Goal: Answer question/provide support: Answer question/provide support

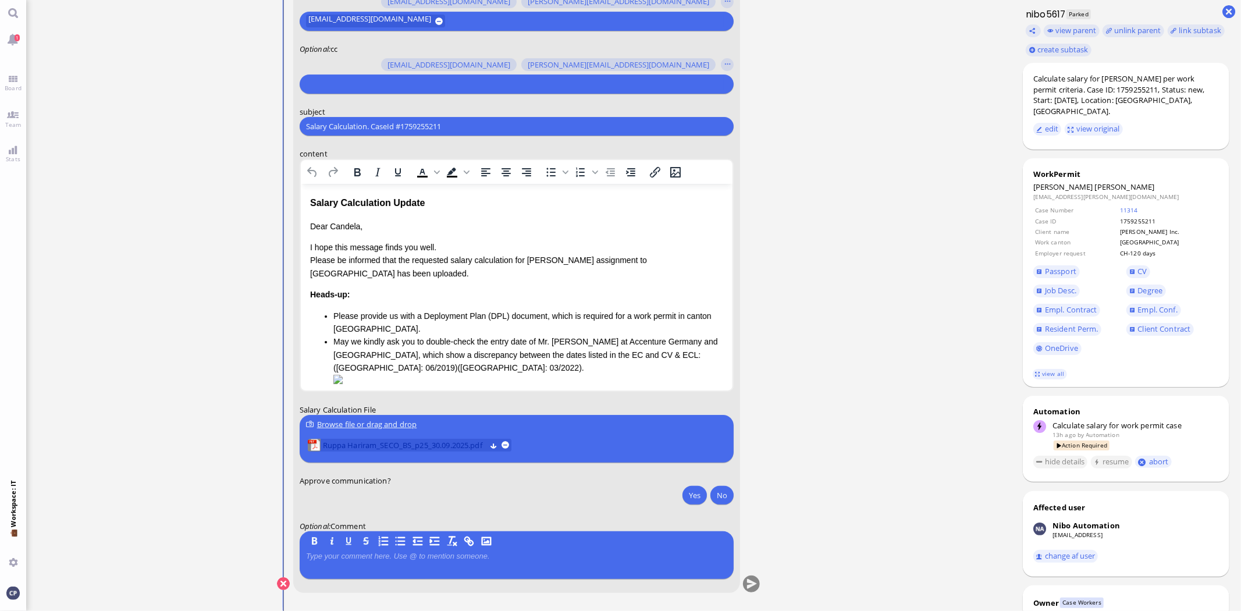
click at [393, 447] on span "Ruppa Hariram_SECO_BS_p25_30.09.2025.pdf" at bounding box center [403, 445] width 163 height 13
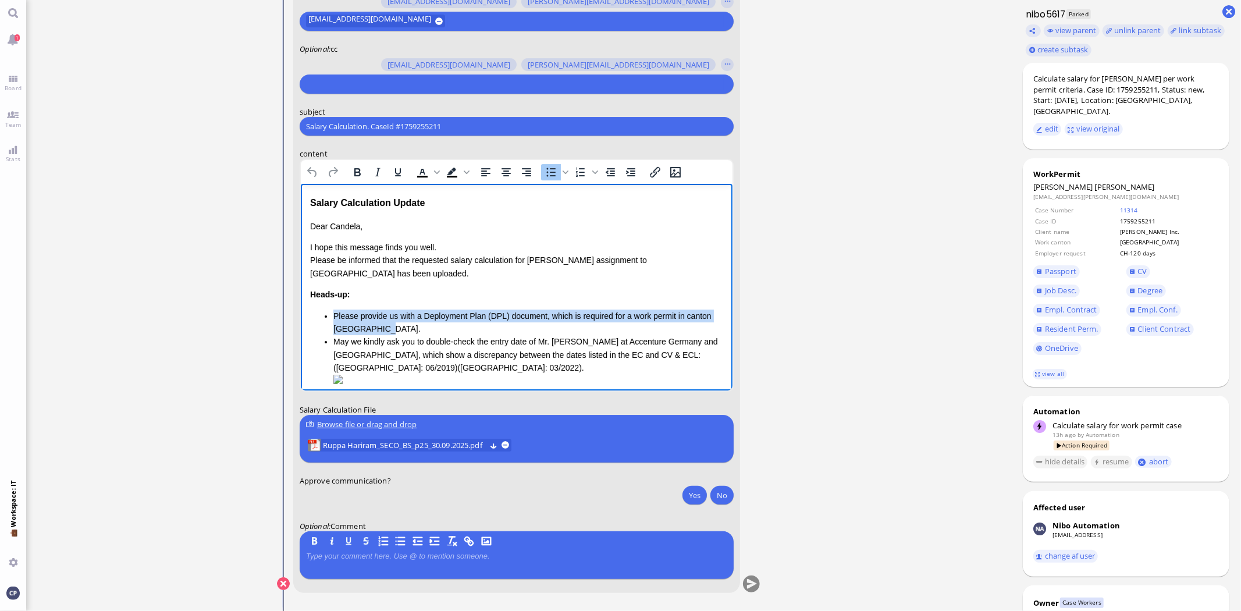
drag, startPoint x: 332, startPoint y: 314, endPoint x: 399, endPoint y: 333, distance: 69.6
click at [399, 333] on ul "Please provide us with a Deployment Plan (DPL) document, which is required for …" at bounding box center [516, 349] width 413 height 78
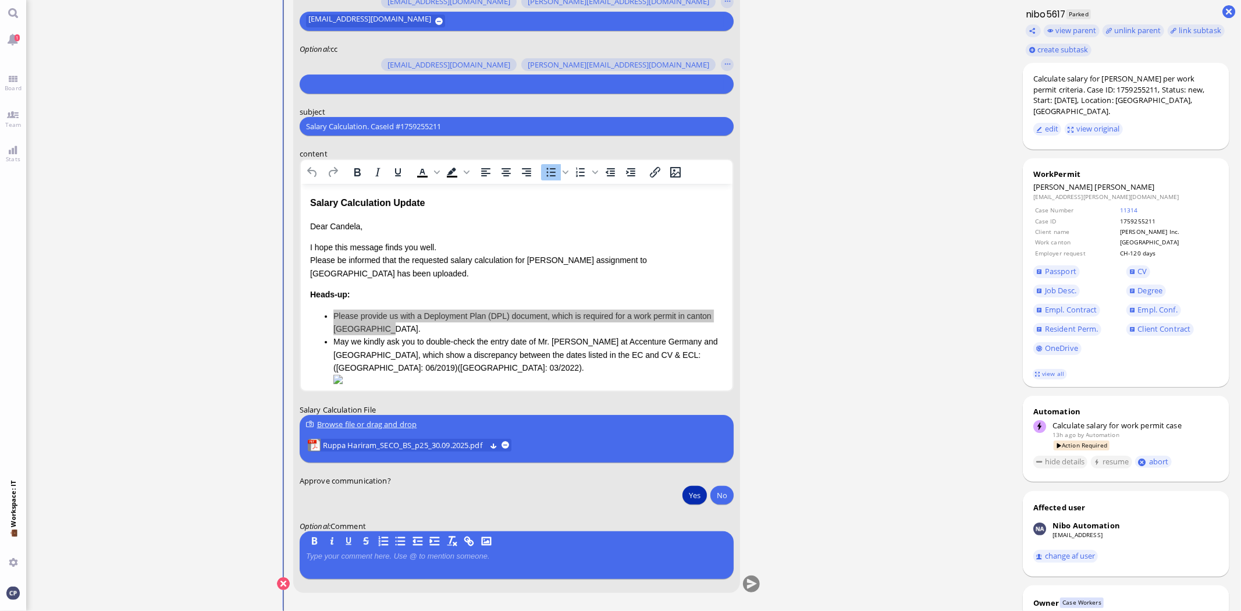
click at [693, 495] on button "Yes" at bounding box center [695, 495] width 24 height 19
click at [398, 316] on li "Please provide us with a Deployment Plan (DPL) document, which is required for …" at bounding box center [528, 323] width 390 height 26
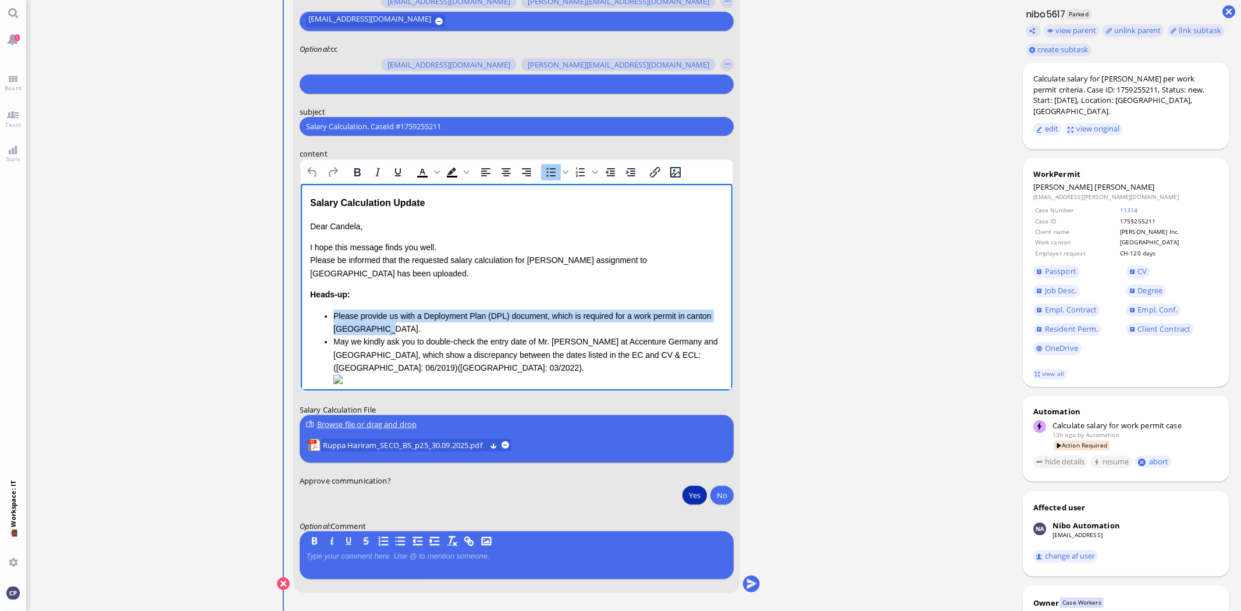
drag, startPoint x: 334, startPoint y: 312, endPoint x: 411, endPoint y: 325, distance: 77.9
click at [411, 325] on li "Please provide us with a Deployment Plan (DPL) document, which is required for …" at bounding box center [528, 323] width 390 height 26
drag, startPoint x: 472, startPoint y: 354, endPoint x: 474, endPoint y: 348, distance: 6.6
click at [473, 353] on li "May we kindly ask you to double-check the entry date of Mr. [PERSON_NAME] at Ac…" at bounding box center [528, 361] width 390 height 52
drag, startPoint x: 329, startPoint y: 315, endPoint x: 555, endPoint y: 341, distance: 226.7
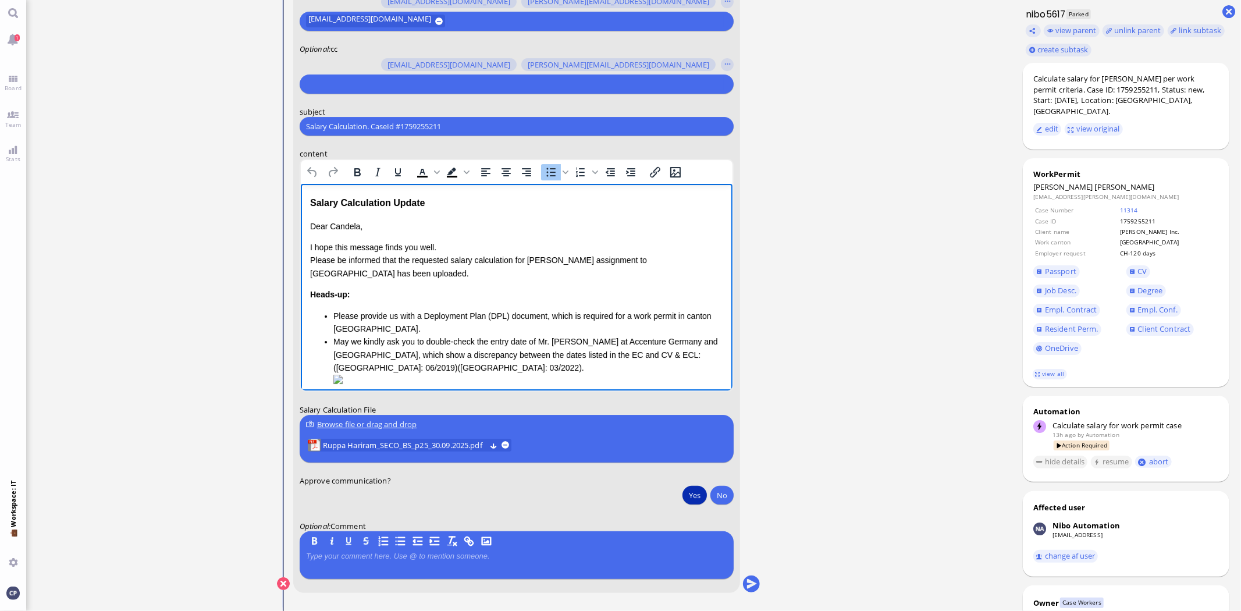
click at [330, 315] on ul "Please provide us with a Deployment Plan (DPL) document, which is required for …" at bounding box center [516, 349] width 413 height 78
click at [335, 314] on li "﻿ Please provide us with a Deployment Plan (DPL) document, which is required fo…" at bounding box center [528, 323] width 390 height 26
drag, startPoint x: 332, startPoint y: 313, endPoint x: 398, endPoint y: 327, distance: 67.8
click at [398, 327] on ul "﻿ Please provide us with a Deployment Plan (DPL) document, which is required fo…" at bounding box center [516, 349] width 413 height 78
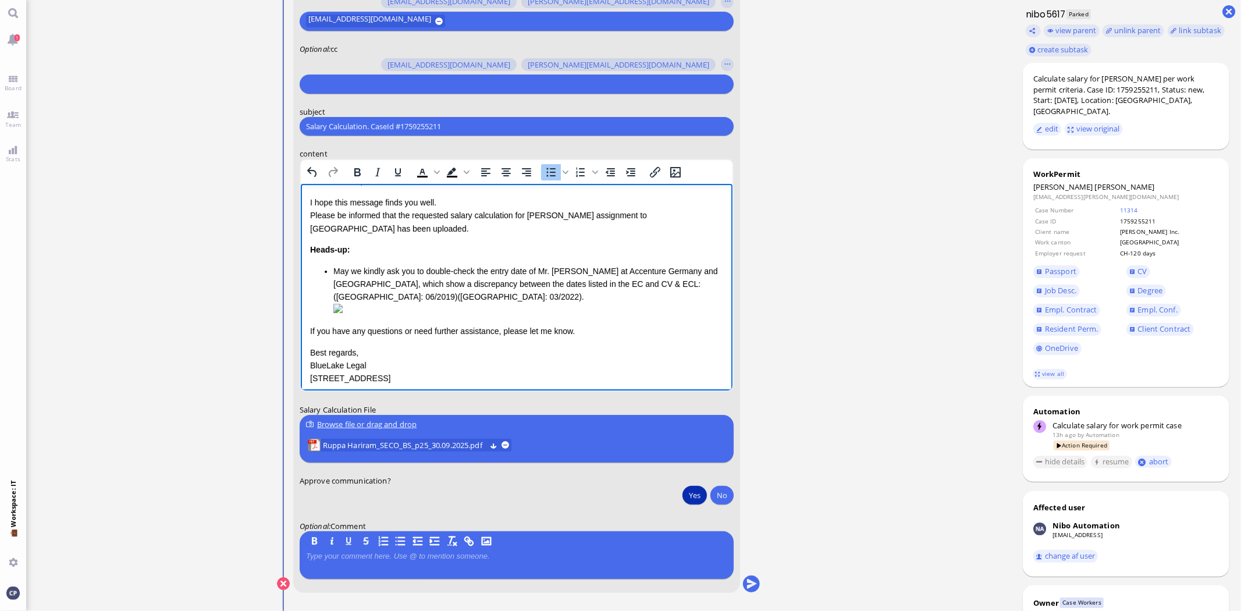
scroll to position [65, 0]
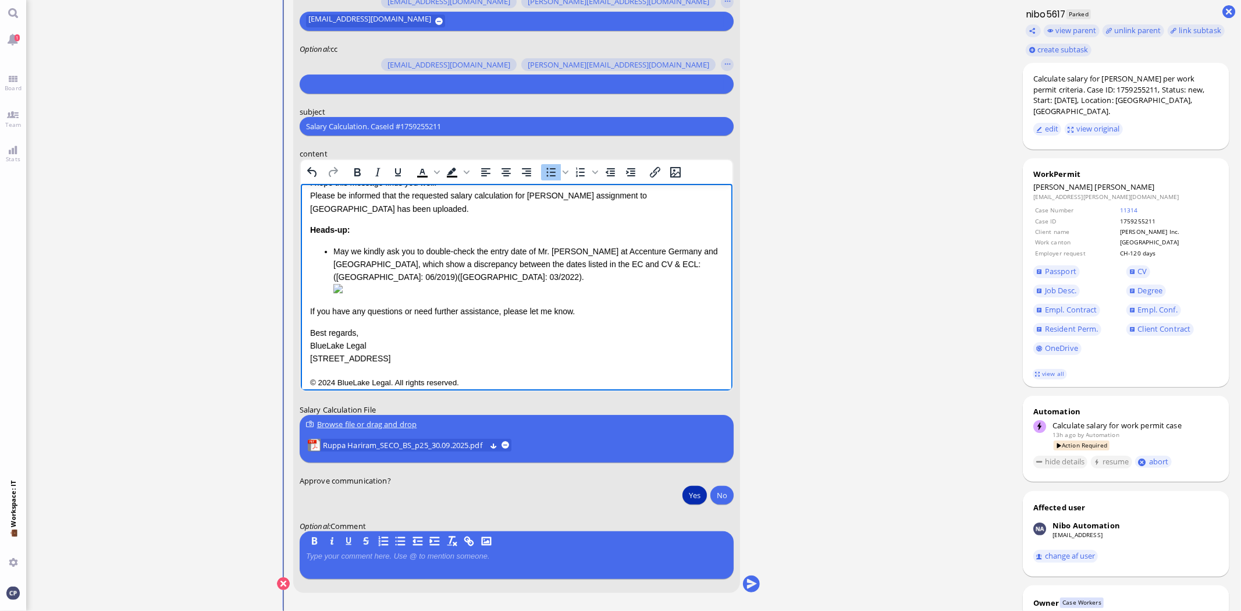
click at [308, 368] on html "Salary Calculation Update Dear [PERSON_NAME], I hope this message finds you wel…" at bounding box center [516, 260] width 432 height 282
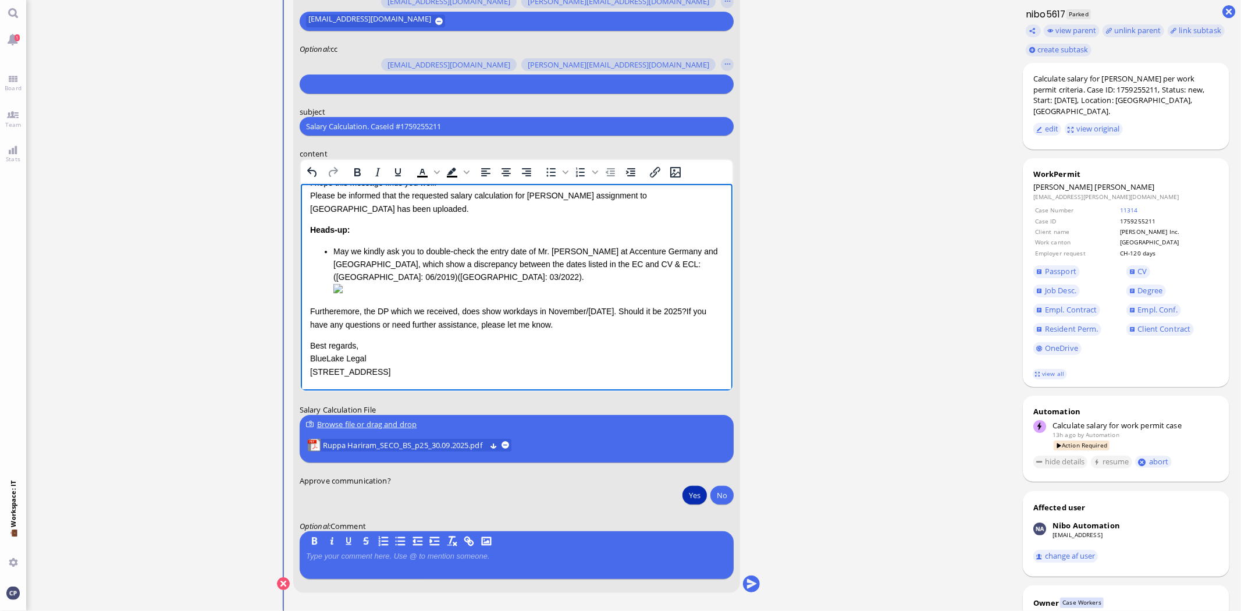
scroll to position [88, 0]
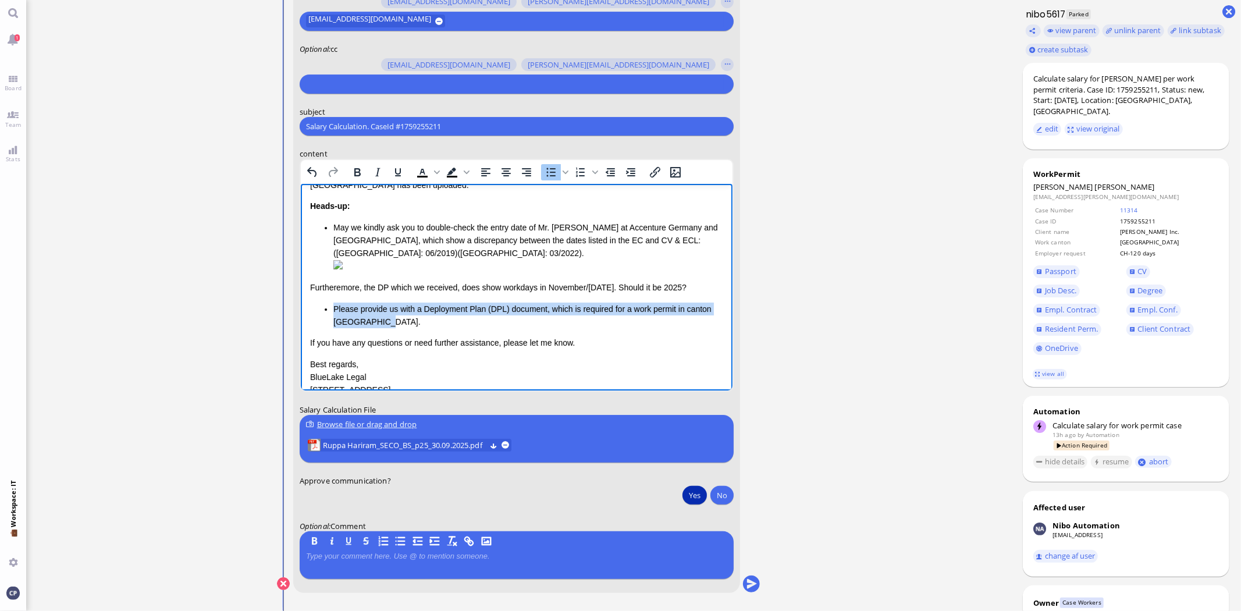
drag, startPoint x: 331, startPoint y: 365, endPoint x: 418, endPoint y: 382, distance: 88.8
click at [420, 329] on ul "Please provide us with a Deployment Plan (DPL) document, which is required for …" at bounding box center [516, 316] width 413 height 26
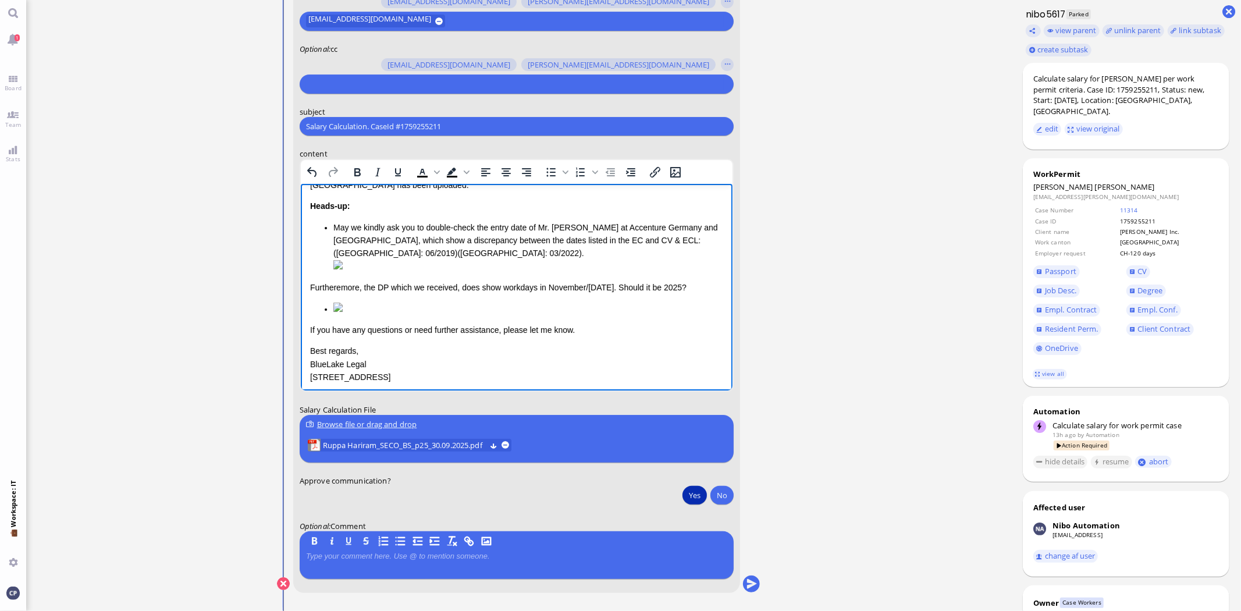
click at [334, 294] on p "Furtheremore, the DP which we received, does show workdays in November/[DATE]. …" at bounding box center [516, 287] width 413 height 13
click at [310, 294] on p "Furthermore, the DP which we received, does show workdays in November/[DATE]. S…" at bounding box center [516, 287] width 413 height 13
click at [555, 172] on icon "Bullet list" at bounding box center [551, 172] width 14 height 14
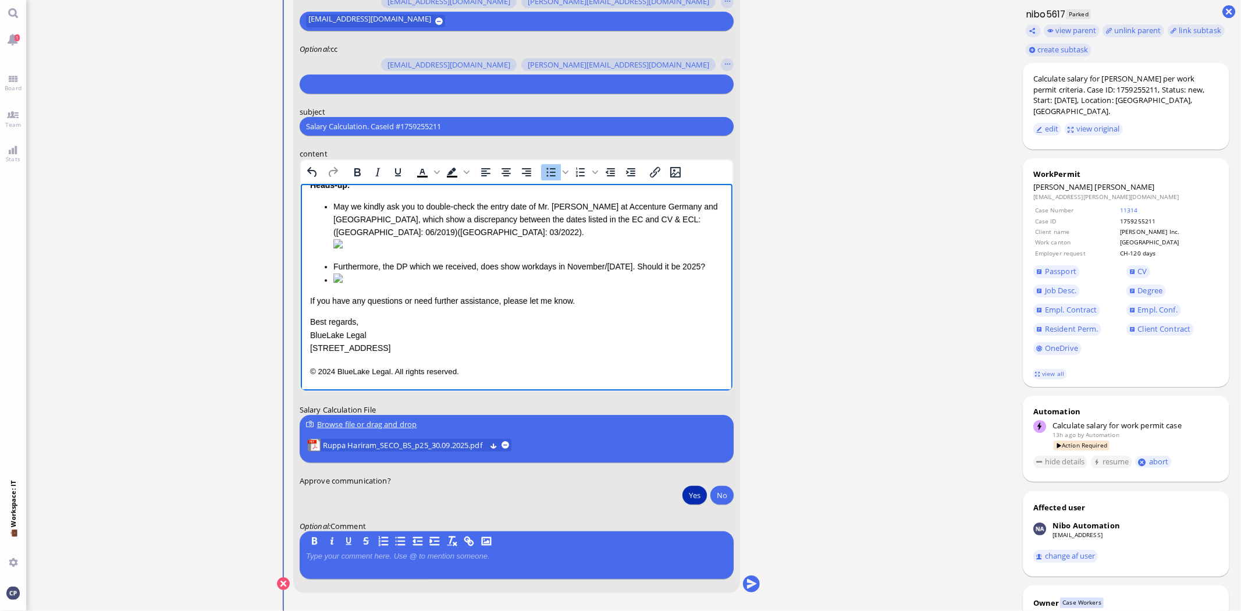
scroll to position [347, 0]
drag, startPoint x: 490, startPoint y: 289, endPoint x: 506, endPoint y: 293, distance: 16.8
click at [342, 283] on img "Rich Text Area. Press ALT-0 for help." at bounding box center [337, 278] width 9 height 9
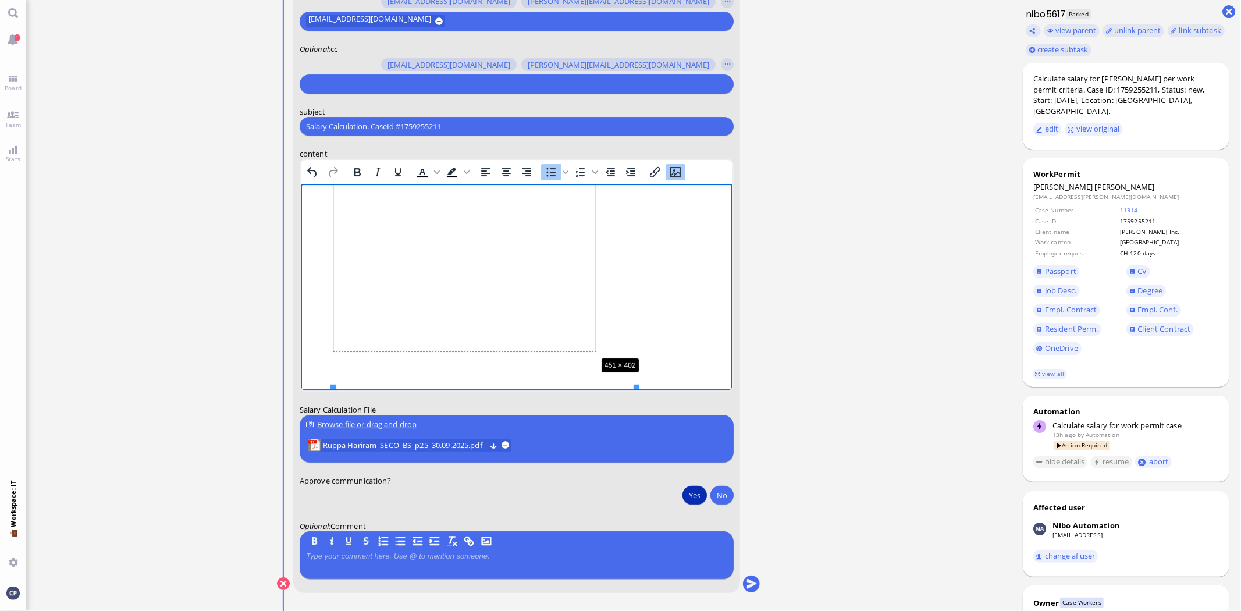
drag, startPoint x: 638, startPoint y: 374, endPoint x: 591, endPoint y: 336, distance: 60.8
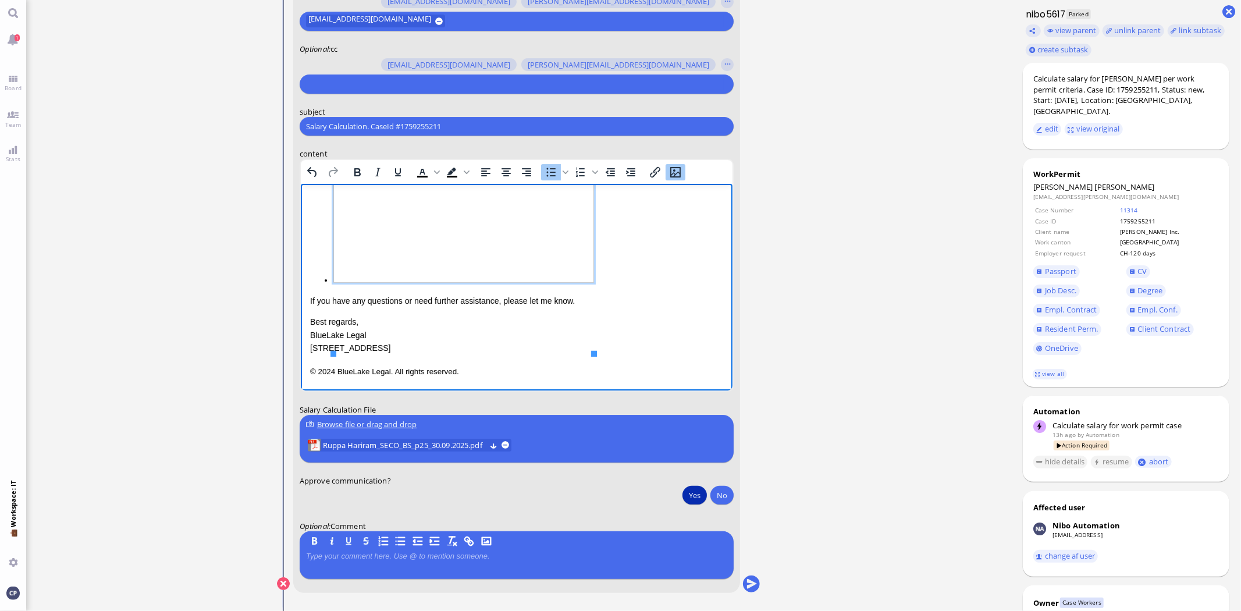
scroll to position [310, 0]
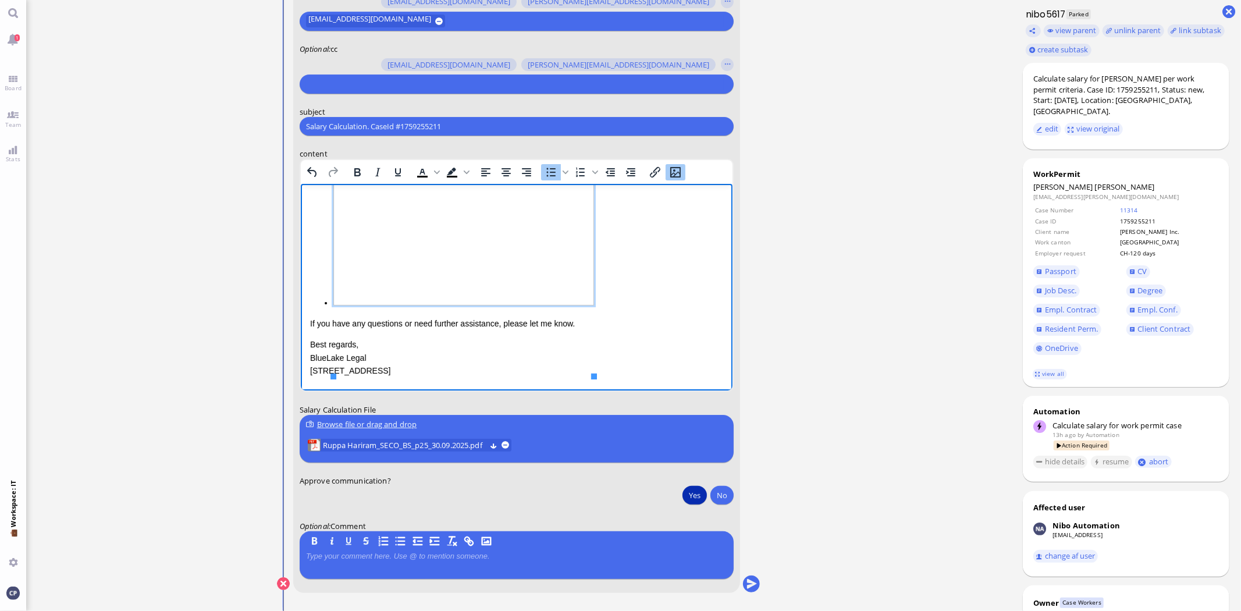
click at [626, 309] on li "Rich Text Area. Press ALT-0 for help." at bounding box center [528, 191] width 390 height 236
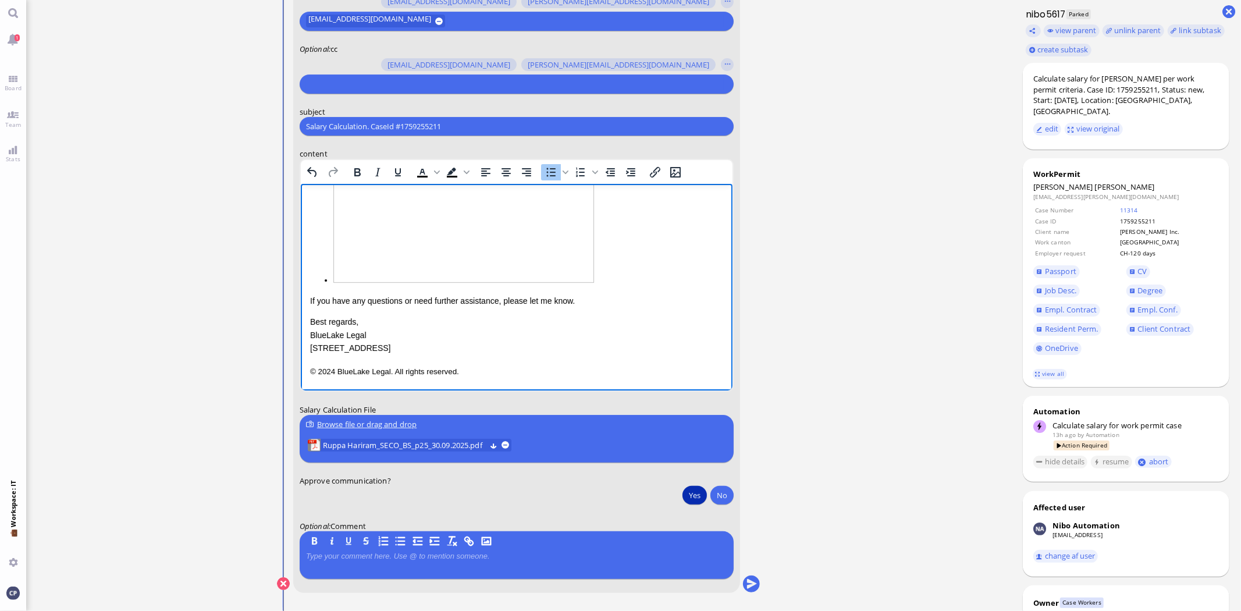
scroll to position [402, 0]
click at [344, 278] on img "Rich Text Area. Press ALT-0 for help." at bounding box center [463, 167] width 261 height 232
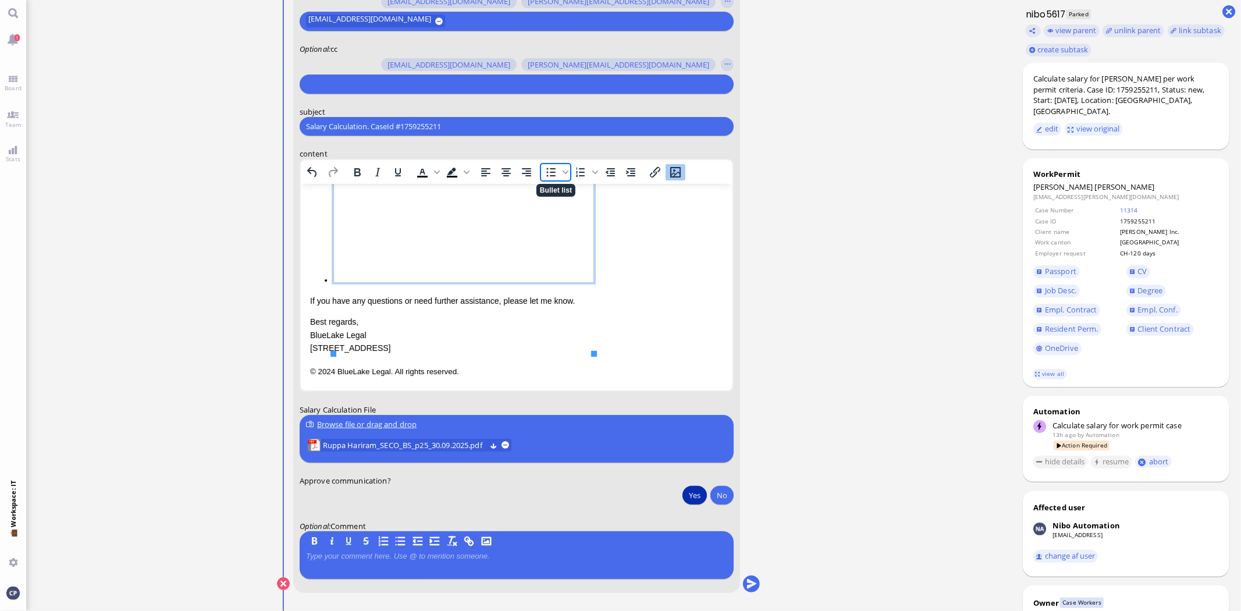
click at [557, 169] on span "Bullet list" at bounding box center [551, 172] width 20 height 16
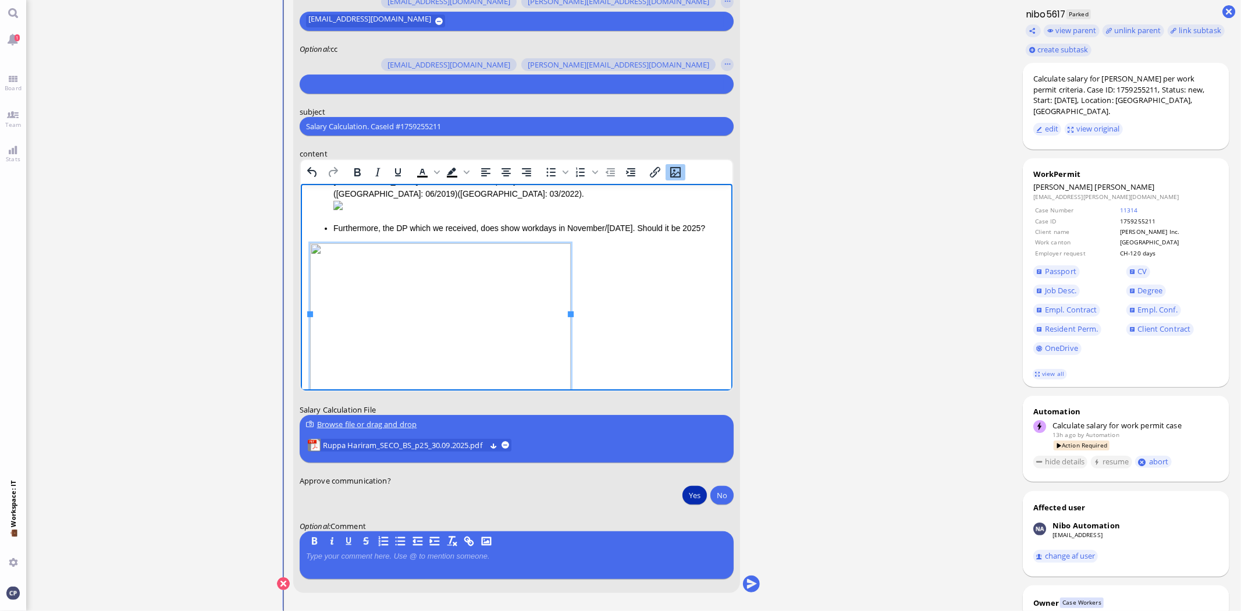
scroll to position [104, 0]
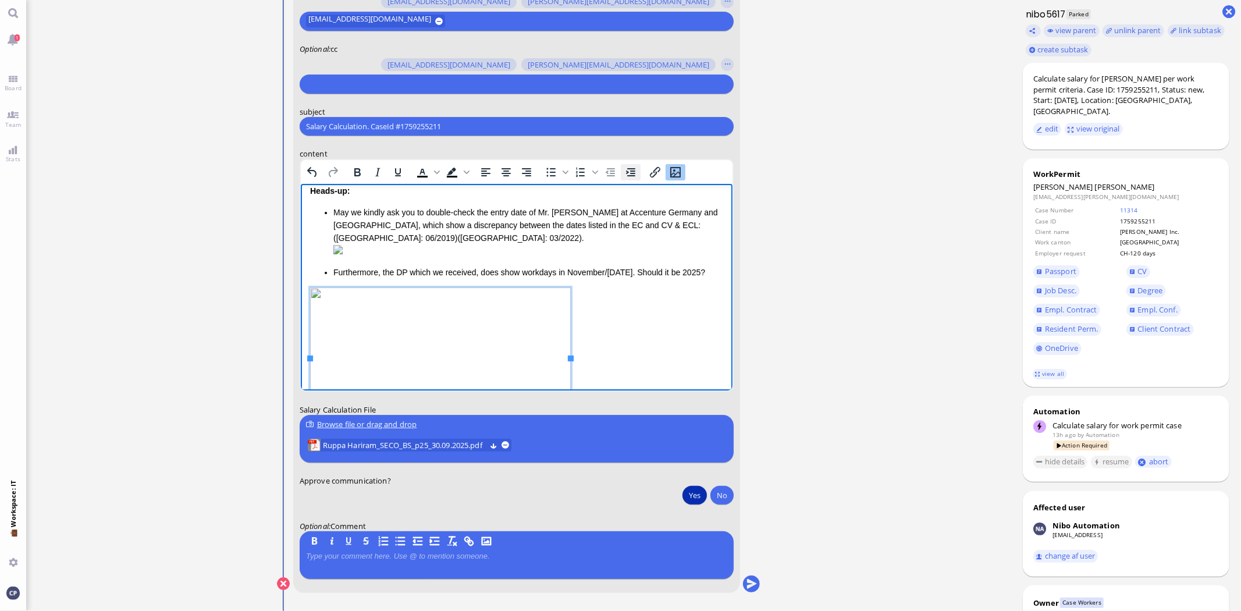
click at [637, 170] on button "Increase indent" at bounding box center [630, 172] width 20 height 16
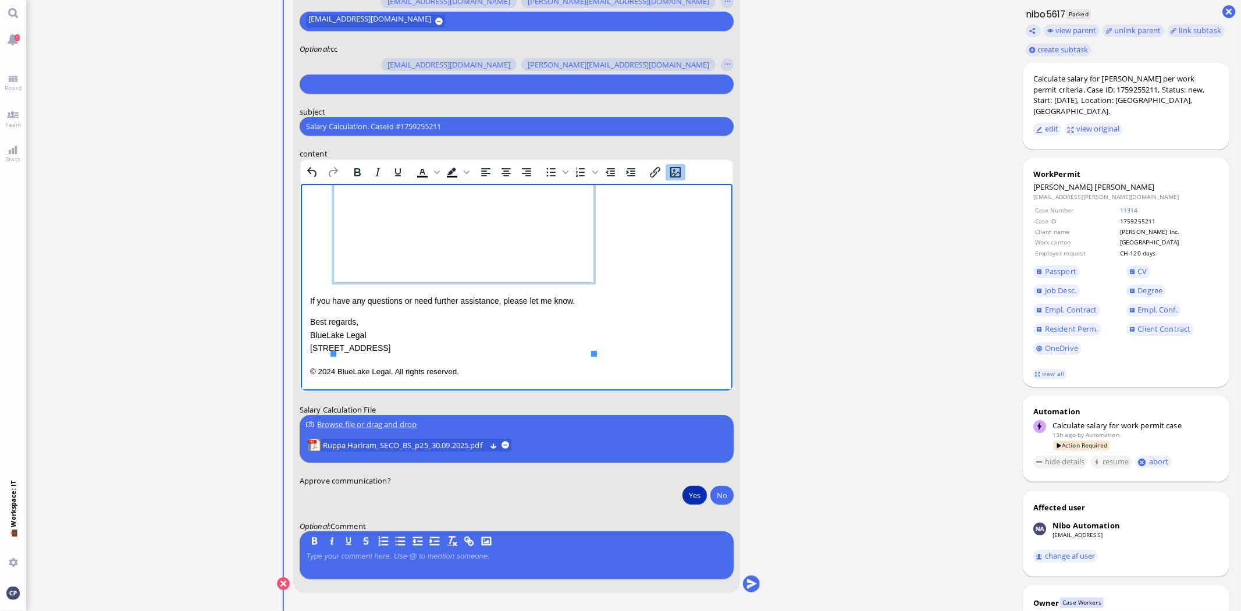
scroll to position [410, 0]
drag, startPoint x: 312, startPoint y: 322, endPoint x: 463, endPoint y: 387, distance: 164.7
click at [463, 387] on html "Salary Calculation Update Dear [PERSON_NAME], I hope this message finds you wel…" at bounding box center [516, 116] width 432 height 547
drag, startPoint x: 308, startPoint y: 322, endPoint x: 479, endPoint y: 382, distance: 180.5
click at [479, 382] on html "Salary Calculation Update Dear [PERSON_NAME], I hope this message finds you wel…" at bounding box center [516, 116] width 432 height 547
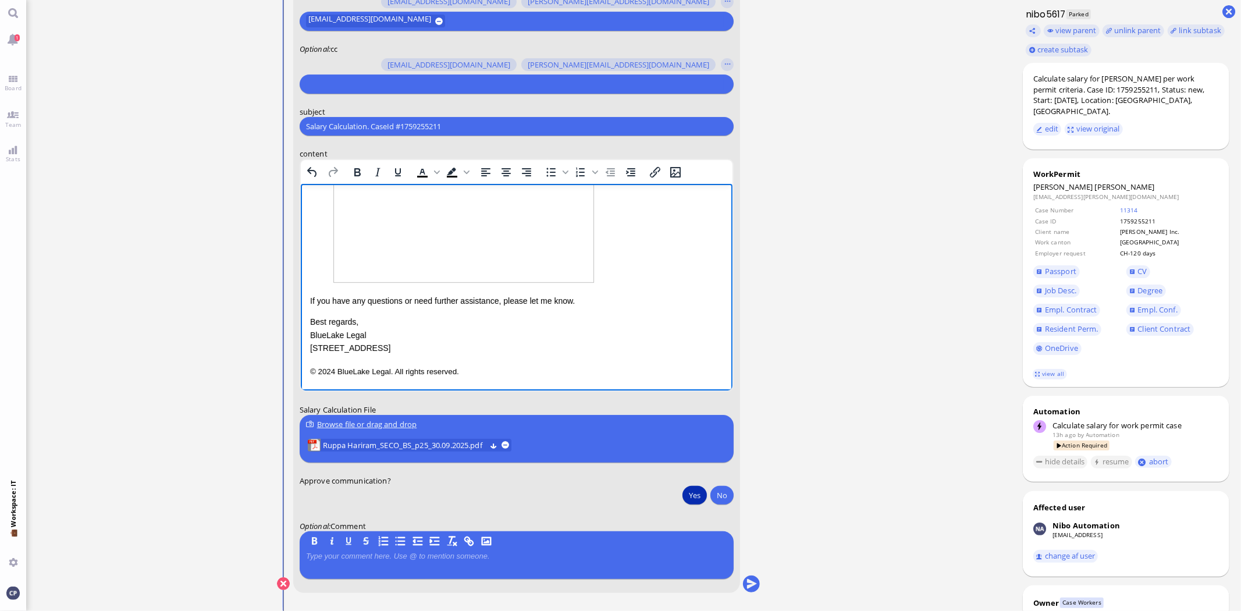
click at [376, 342] on p "Best regards, BlueLake Legal [STREET_ADDRESS]" at bounding box center [516, 334] width 413 height 39
drag, startPoint x: 310, startPoint y: 322, endPoint x: 478, endPoint y: 373, distance: 175.6
click at [478, 373] on div "Salary Calculation Update Dear [PERSON_NAME], I hope this message finds you wel…" at bounding box center [516, 117] width 413 height 524
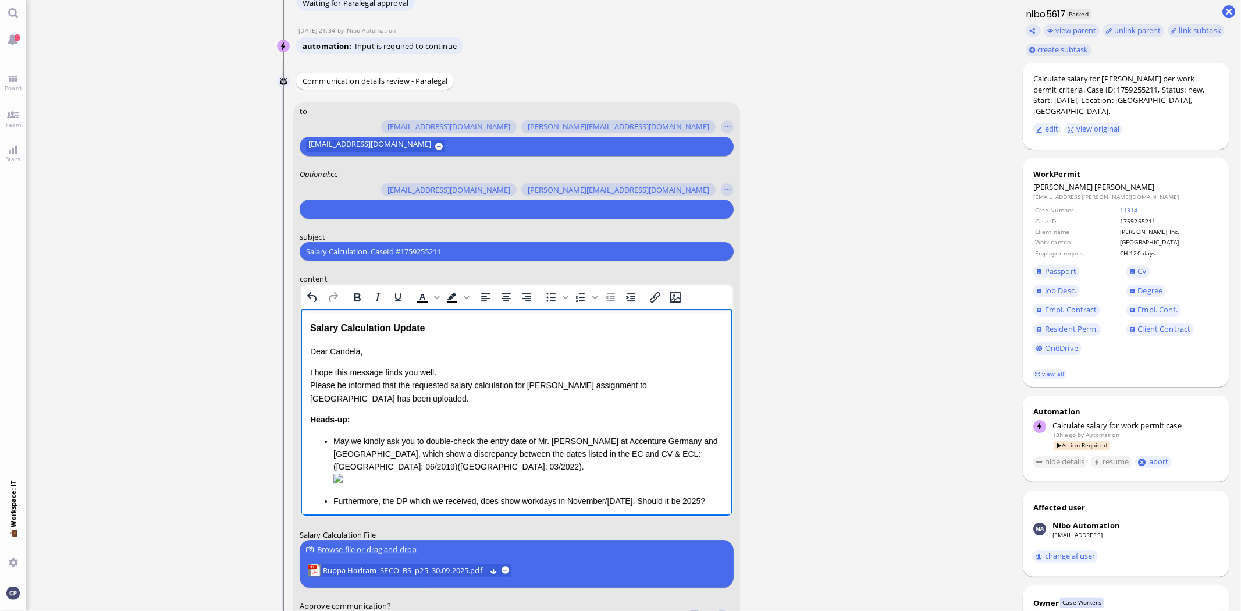
scroll to position [-258, 0]
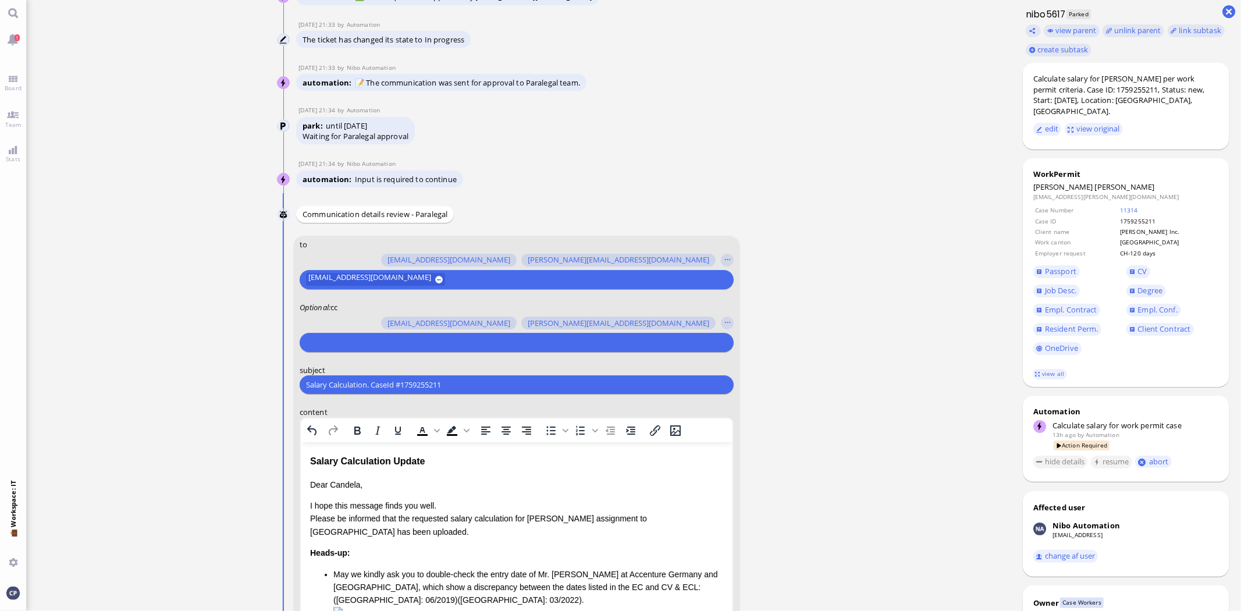
drag, startPoint x: 486, startPoint y: 381, endPoint x: 274, endPoint y: 365, distance: 213.5
click at [274, 365] on nitautoscroll "[DATE] 20:10 by Automation Automation Calculate eligible salary for work permit…" at bounding box center [519, 305] width 538 height 611
paste input "AW: PazPerTout new case: [PERSON_NAME] [PERSON_NAME] (1759255211 / 13422540), E…"
drag, startPoint x: 329, startPoint y: 387, endPoint x: 193, endPoint y: 381, distance: 136.3
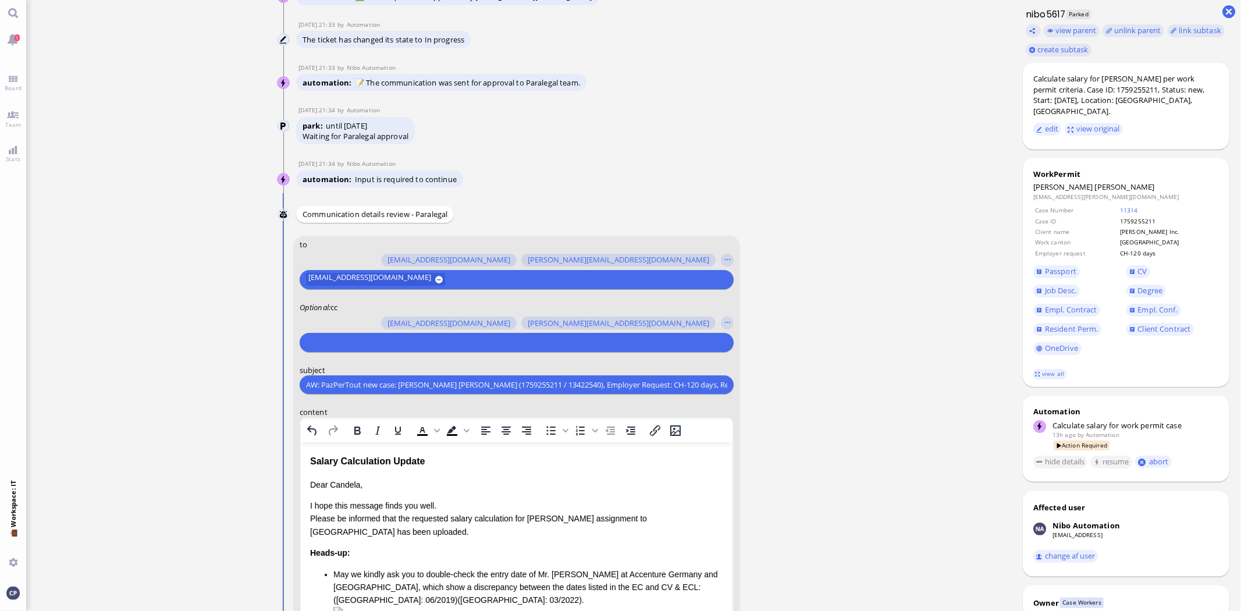
click at [193, 381] on ticket "[DATE] 20:10 by Automation Automation Calculate eligible salary for work permit…" at bounding box center [518, 305] width 985 height 611
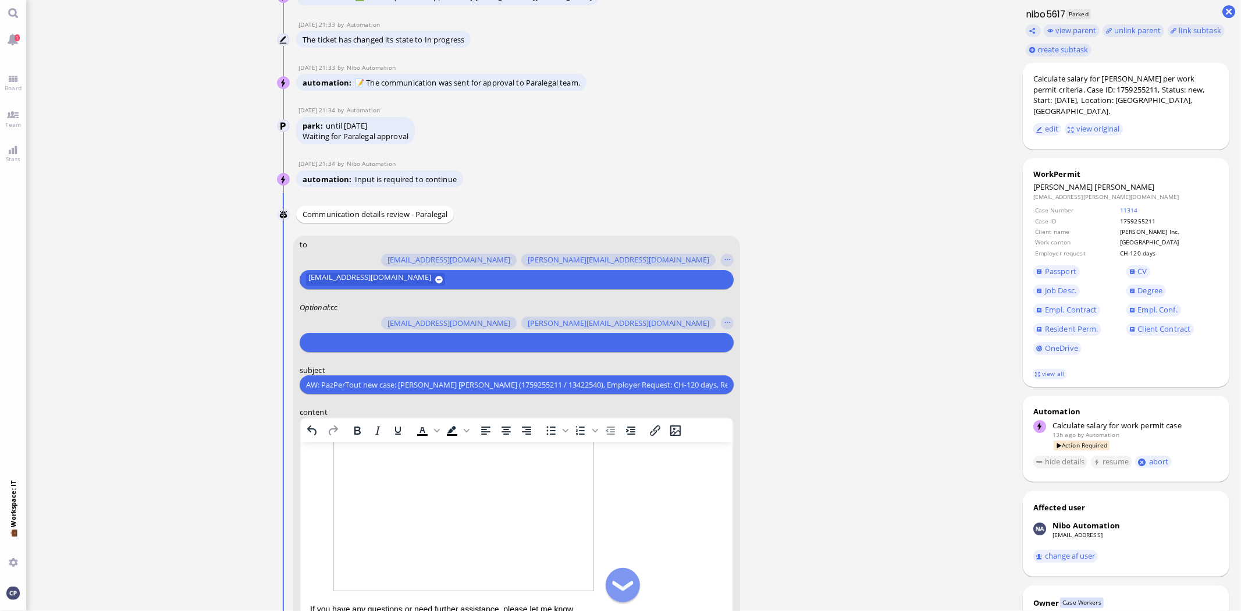
scroll to position [1, 0]
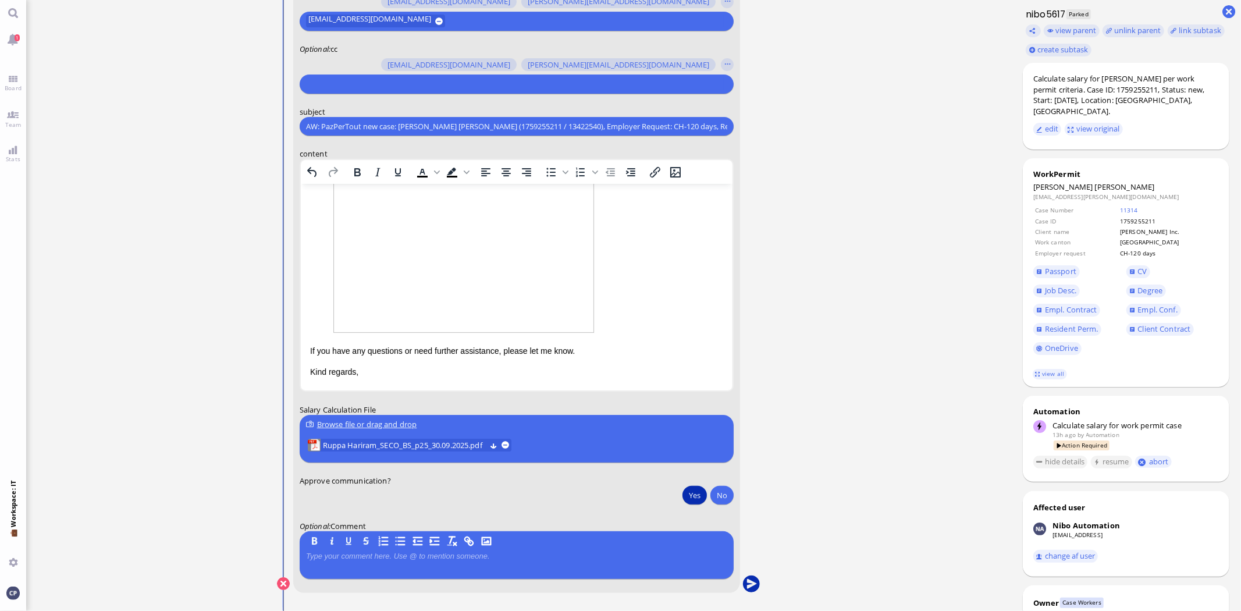
type input "AW: PazPerTout new case: [PERSON_NAME] [PERSON_NAME] (1759255211 / 13422540), E…"
click at [751, 584] on button "submit" at bounding box center [751, 584] width 17 height 17
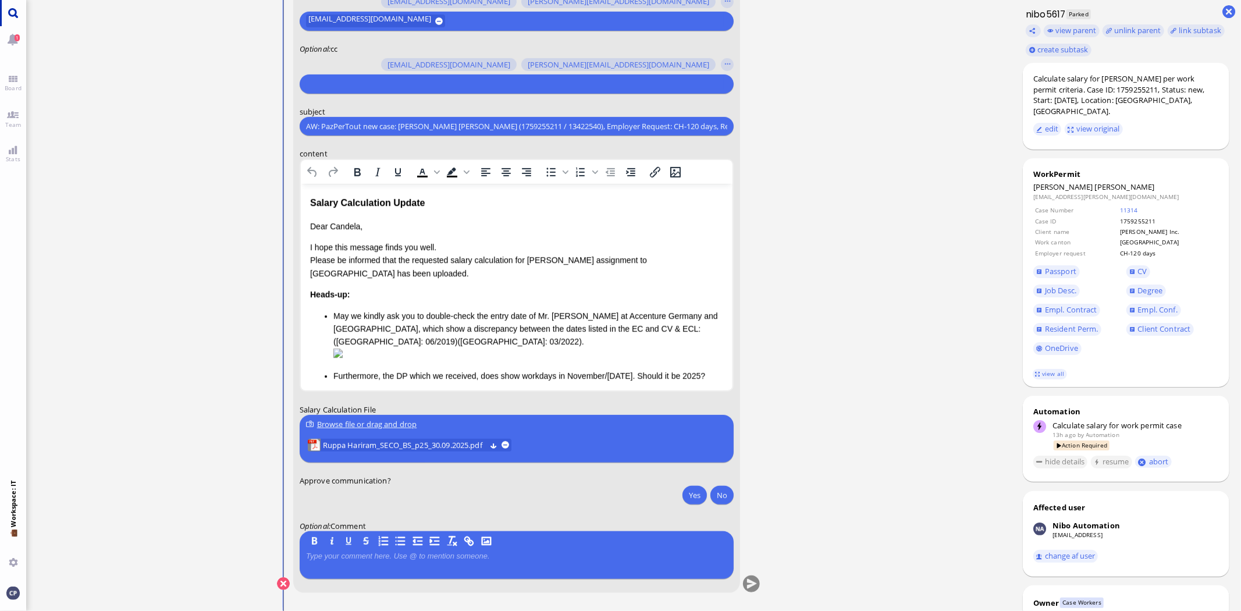
scroll to position [0, 0]
click at [17, 77] on link "Board" at bounding box center [13, 83] width 26 height 26
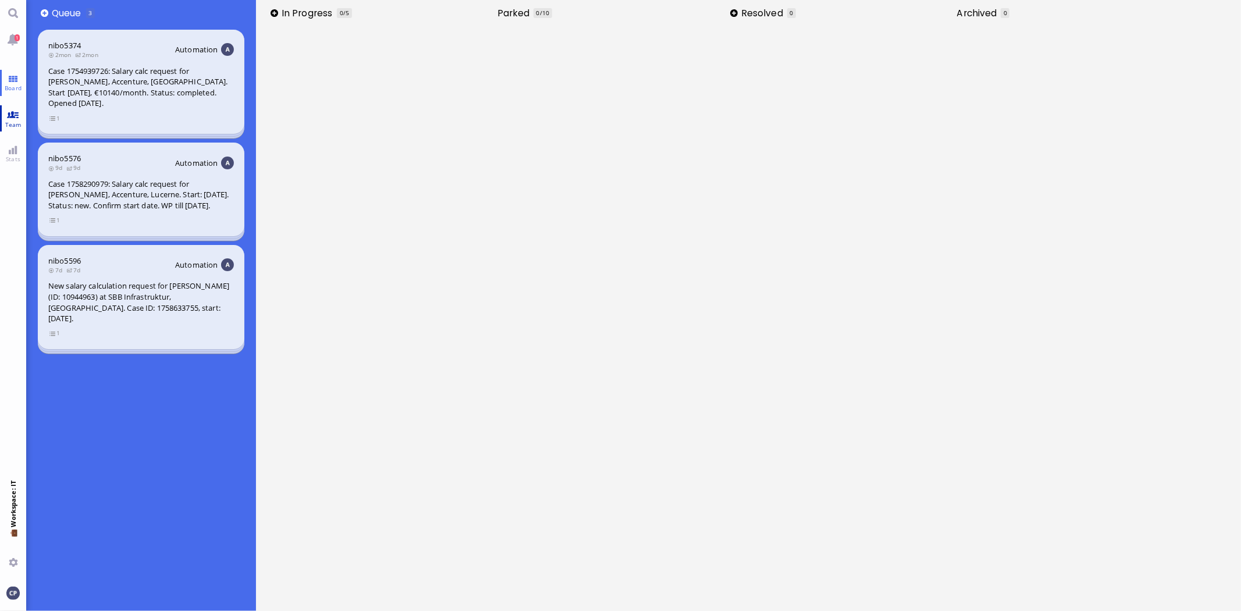
click at [10, 109] on link "Team" at bounding box center [13, 118] width 26 height 26
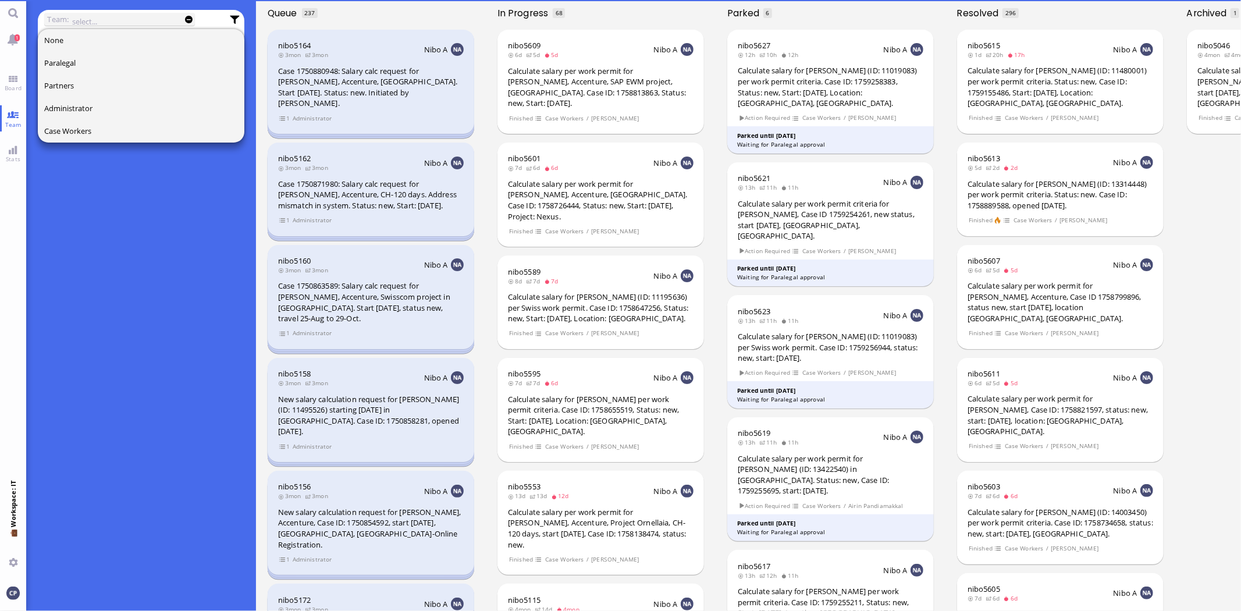
click at [90, 20] on input "text" at bounding box center [123, 21] width 102 height 13
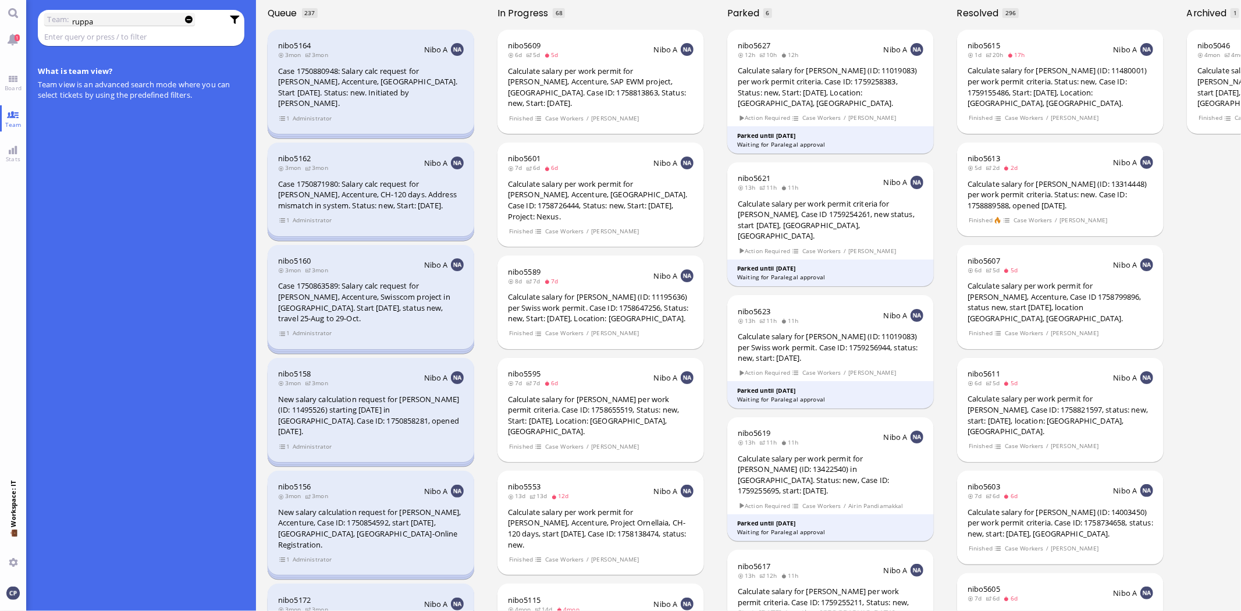
type input "ruppa"
click at [116, 23] on input "ruppa" at bounding box center [123, 21] width 102 height 13
click at [8, 73] on link "Board" at bounding box center [13, 83] width 26 height 26
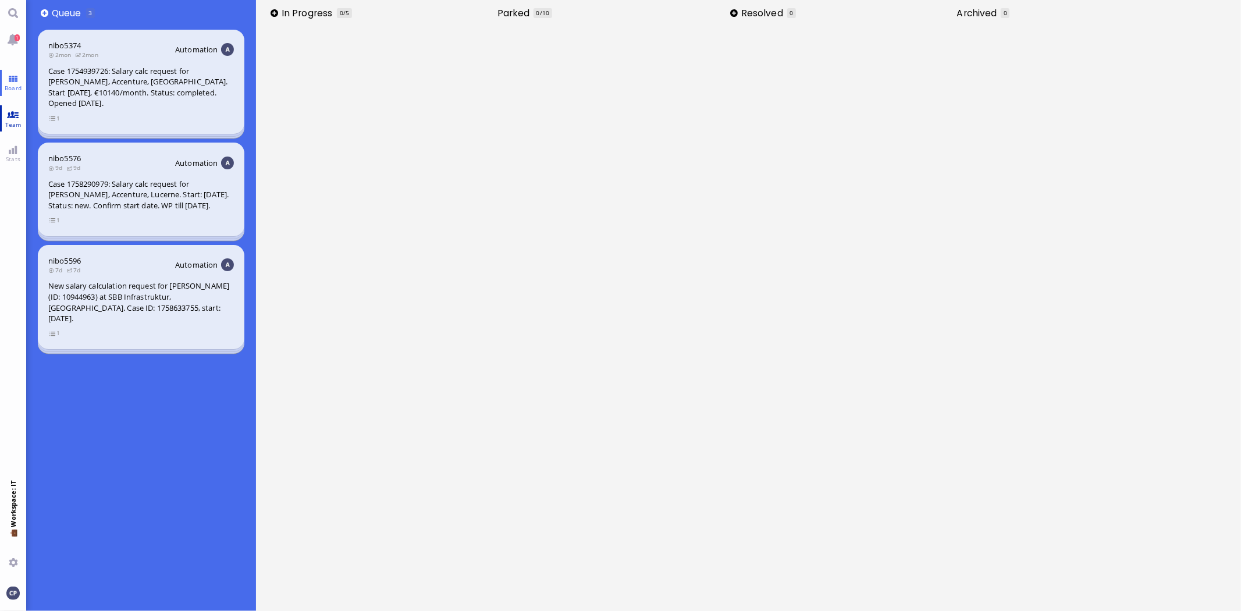
click at [16, 117] on link "Team" at bounding box center [13, 118] width 26 height 26
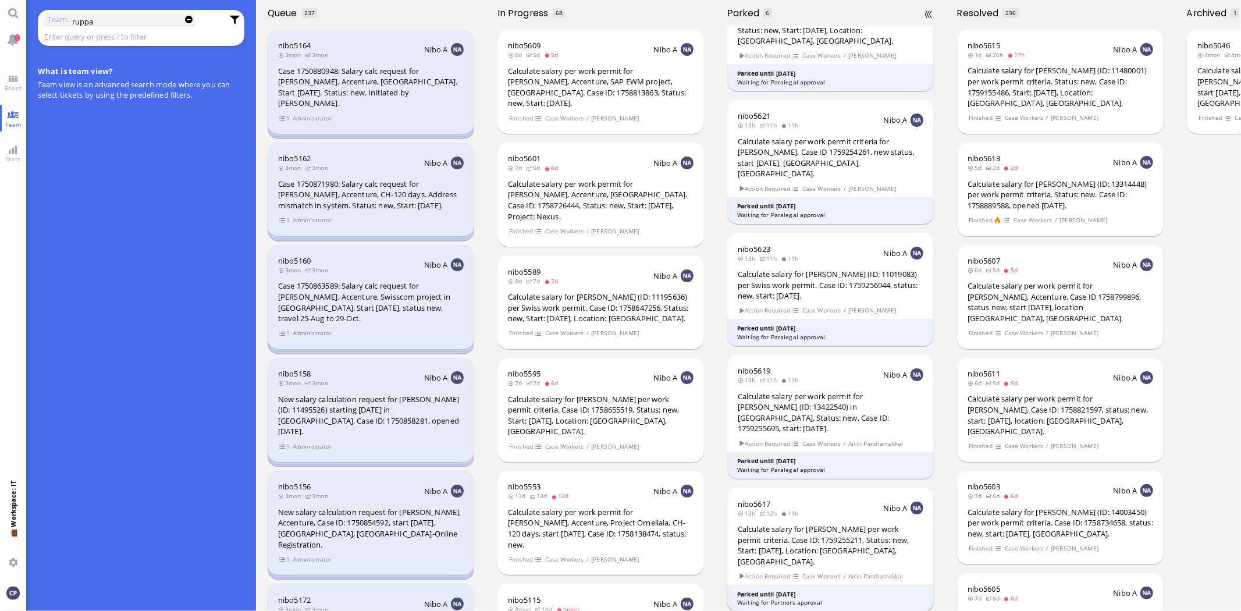
scroll to position [173, 0]
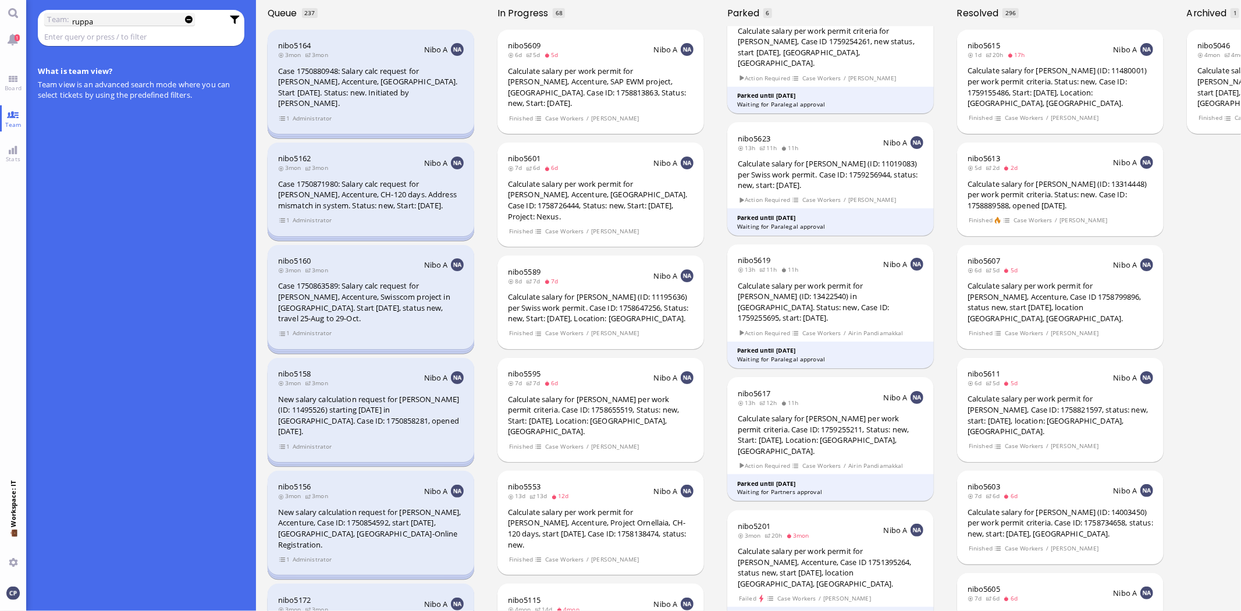
click at [141, 19] on input "ruppa" at bounding box center [123, 21] width 102 height 13
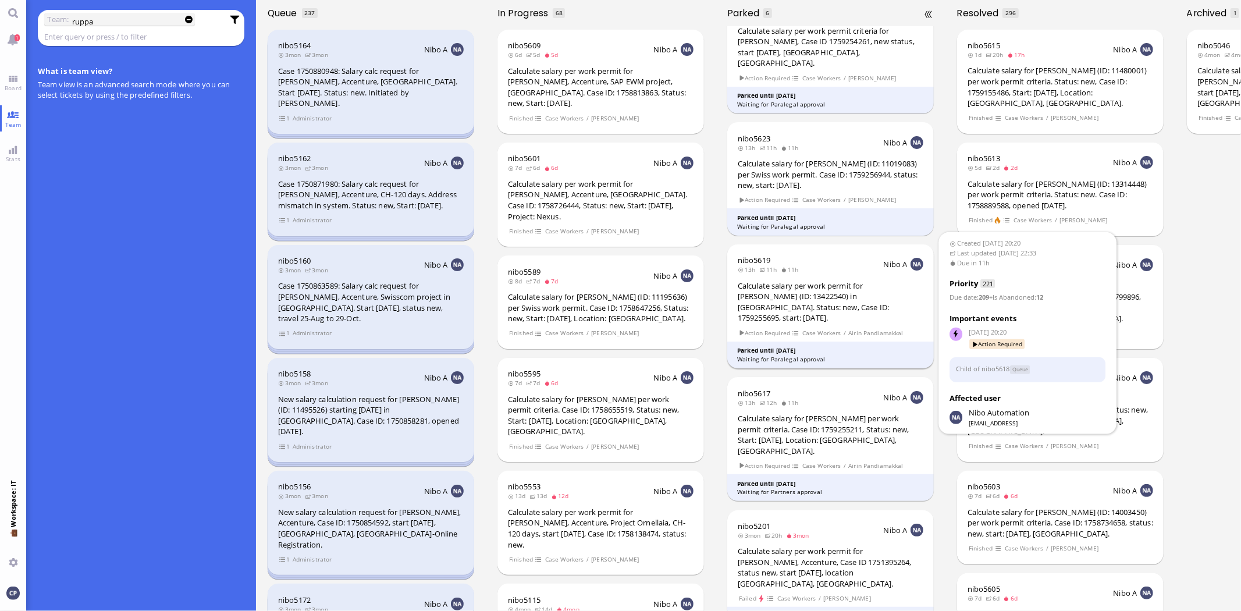
type input "ruppa"
click at [828, 280] on div "Calculate salary per work permit for [PERSON_NAME] (ID: 13422540) in [GEOGRAPHI…" at bounding box center [831, 301] width 186 height 43
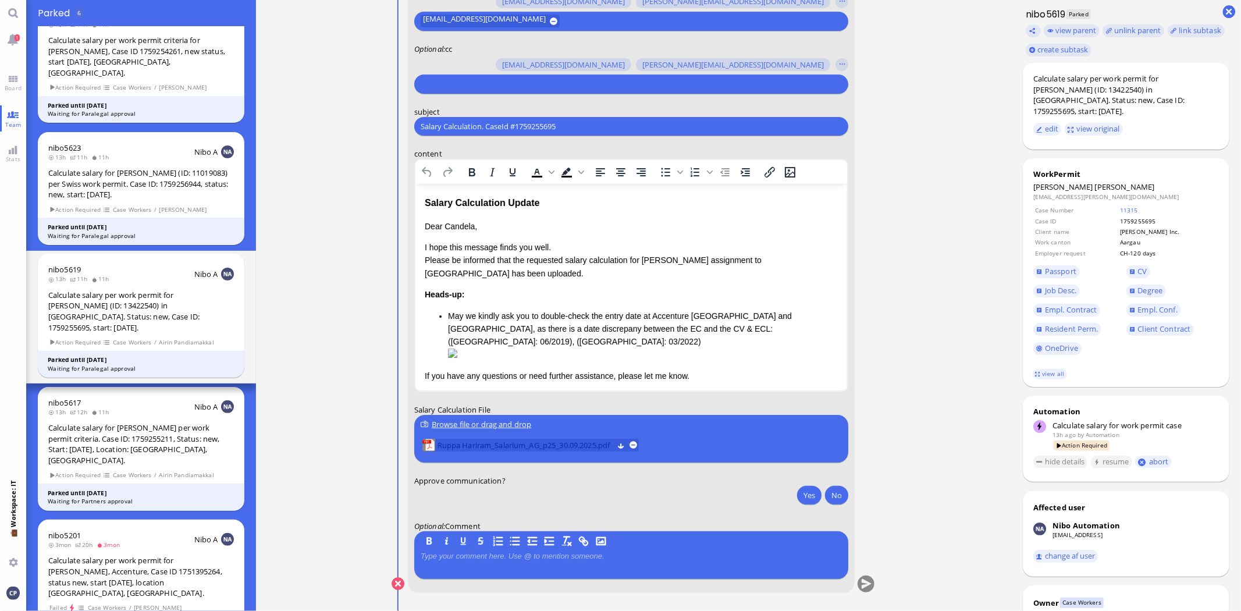
click at [563, 439] on span "Ruppa Hariram_Salarium_AG_p25_30.09.2025.pdf" at bounding box center [526, 445] width 176 height 13
click at [812, 498] on button "Yes" at bounding box center [809, 495] width 24 height 19
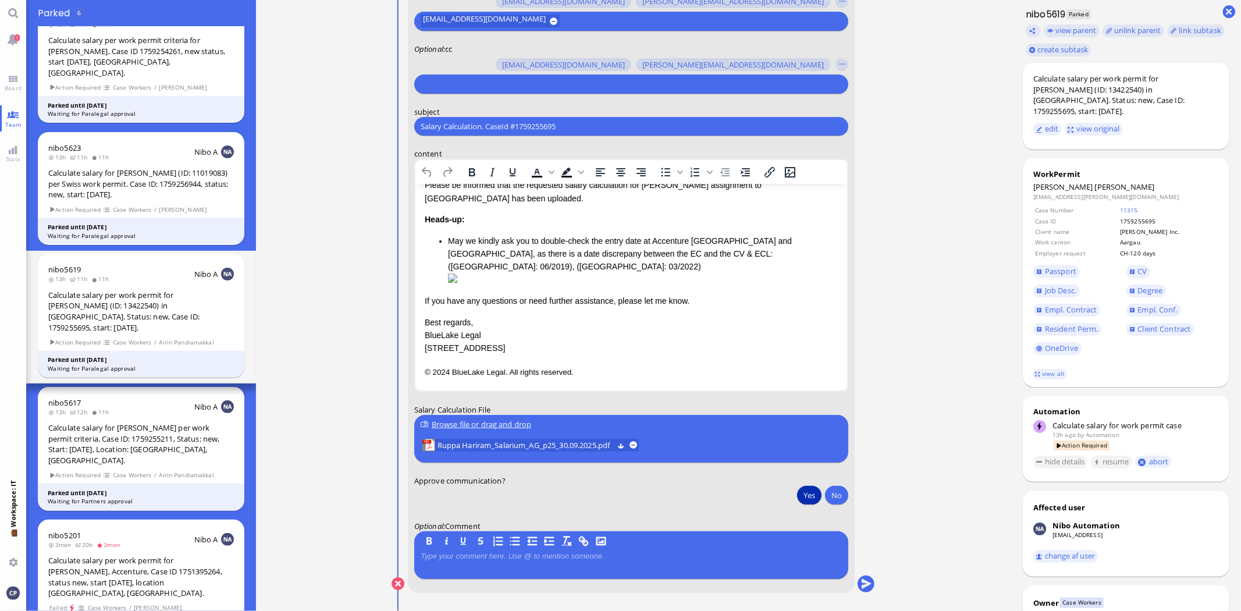
scroll to position [119, 0]
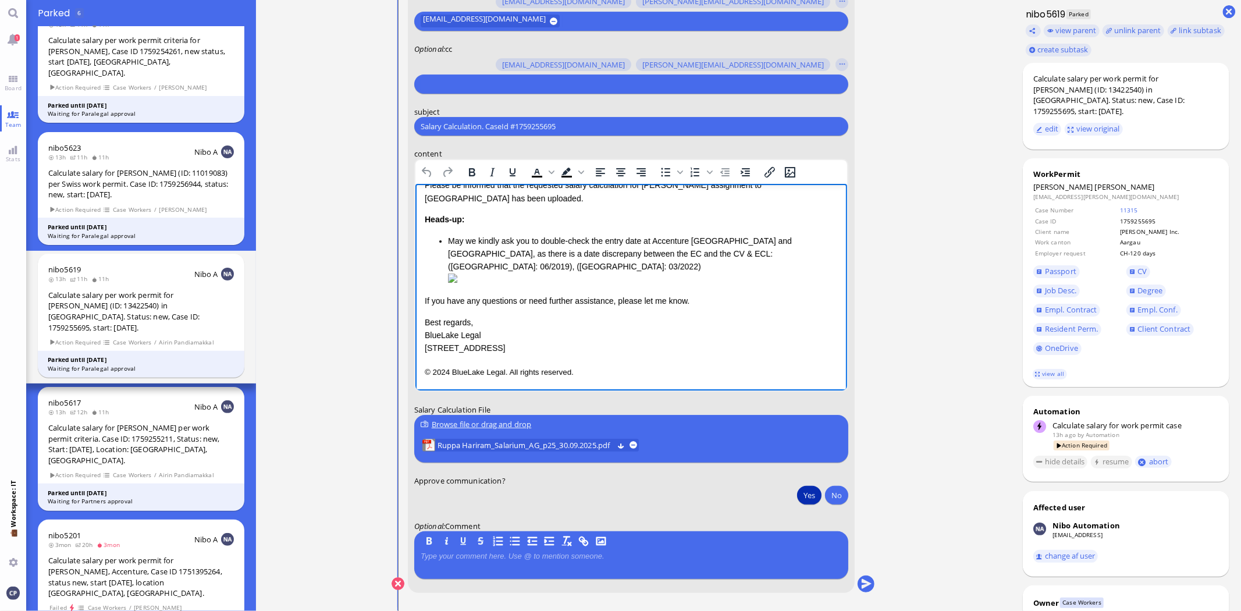
drag, startPoint x: 427, startPoint y: 322, endPoint x: 574, endPoint y: 365, distance: 153.4
click at [574, 365] on div "Salary Calculation Update Dear [PERSON_NAME], I hope this message finds you wel…" at bounding box center [630, 249] width 413 height 258
drag, startPoint x: 424, startPoint y: 319, endPoint x: 584, endPoint y: 364, distance: 165.5
click at [584, 364] on div "Salary Calculation Update Dear [PERSON_NAME], I hope this message finds you wel…" at bounding box center [630, 249] width 413 height 258
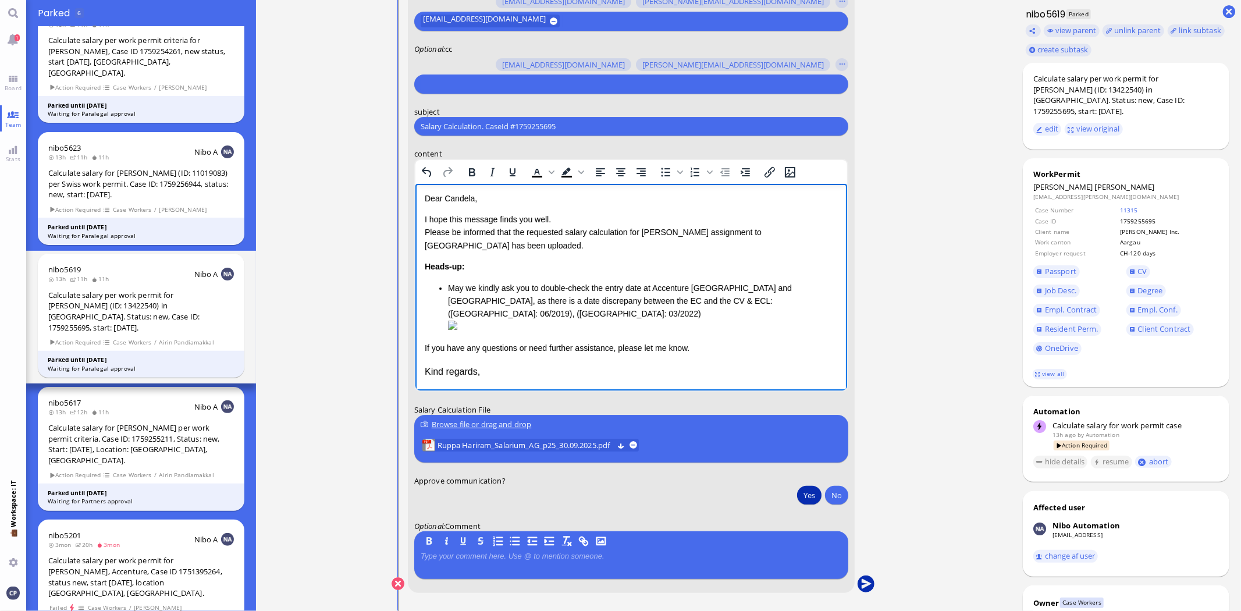
click at [865, 582] on button "submit" at bounding box center [866, 584] width 17 height 17
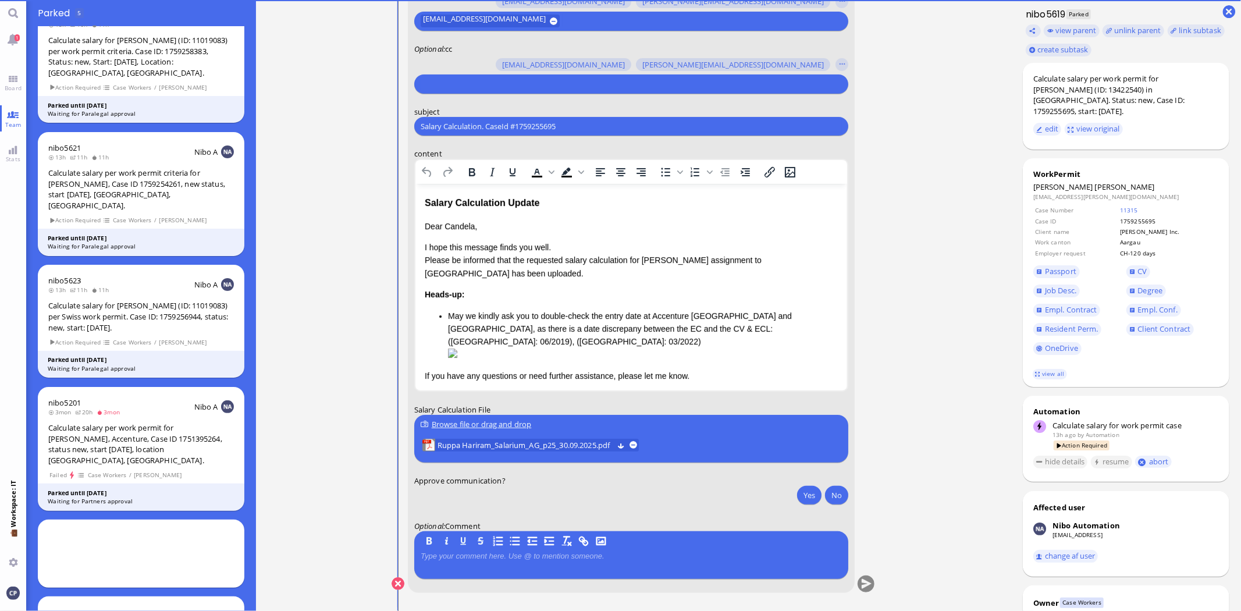
scroll to position [42, 0]
